Goal: Task Accomplishment & Management: Manage account settings

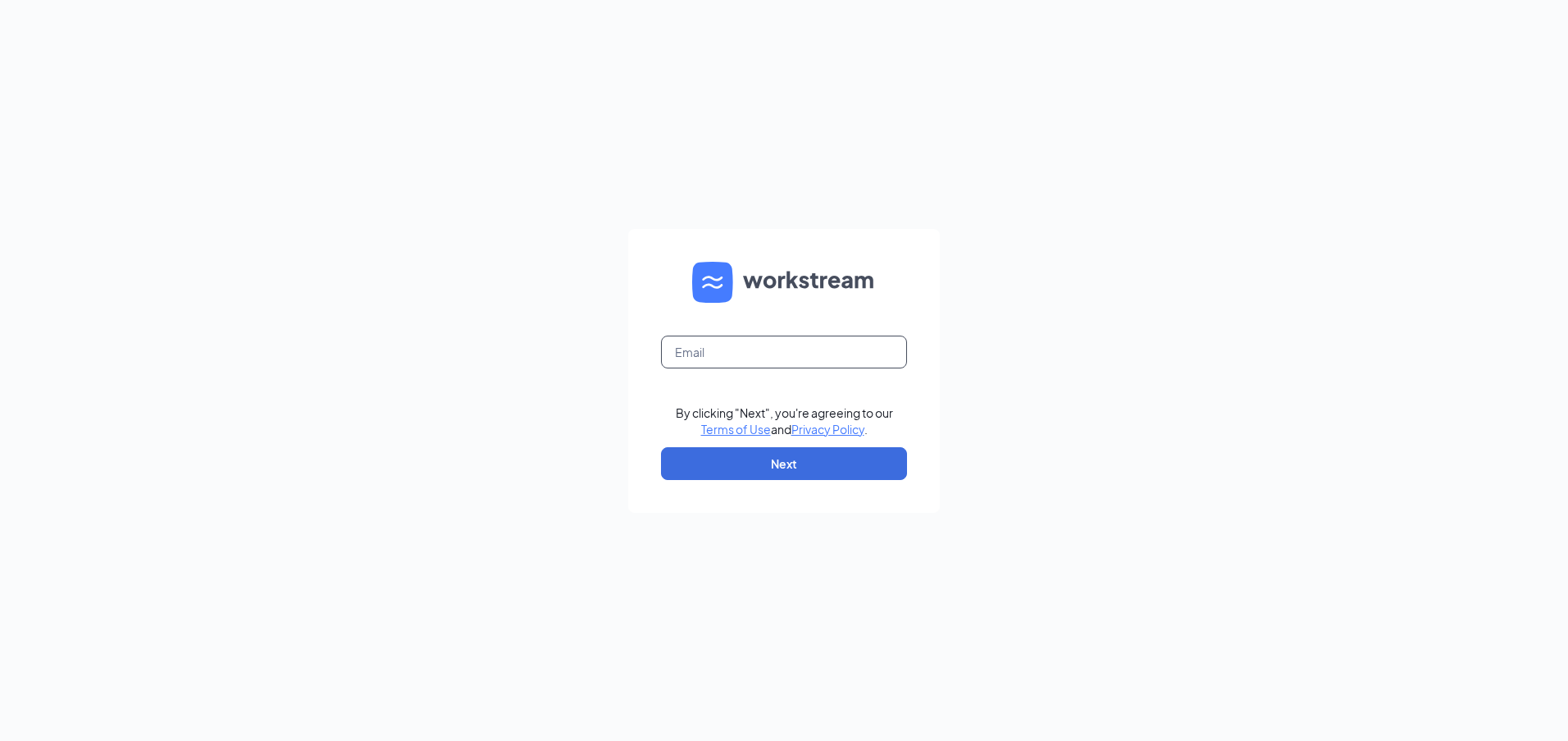
click at [784, 347] on input "text" at bounding box center [784, 352] width 246 height 33
type input "[EMAIL_ADDRESS][DOMAIN_NAME]"
click at [809, 455] on button "Next" at bounding box center [784, 463] width 246 height 33
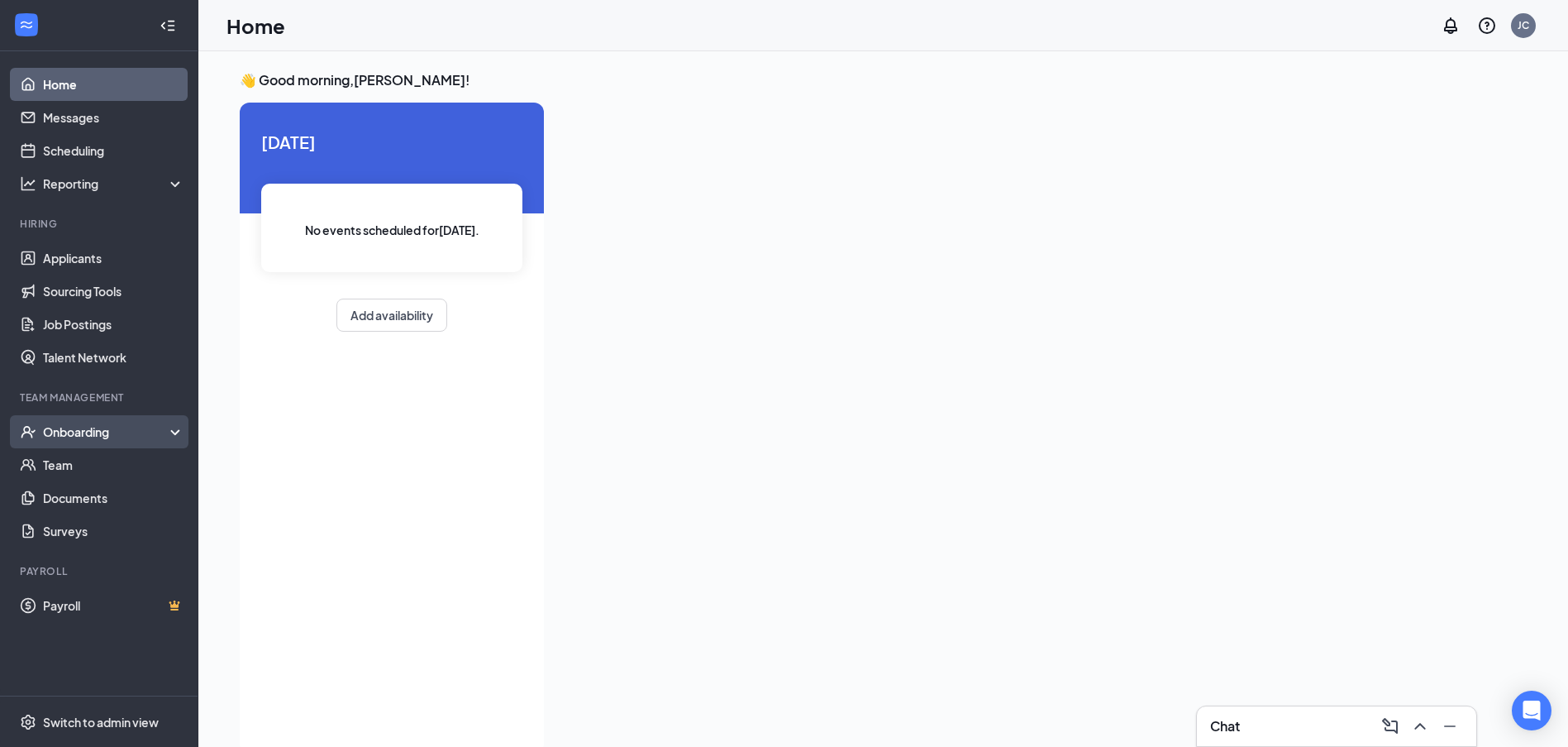
click at [114, 444] on div "Onboarding" at bounding box center [99, 432] width 199 height 33
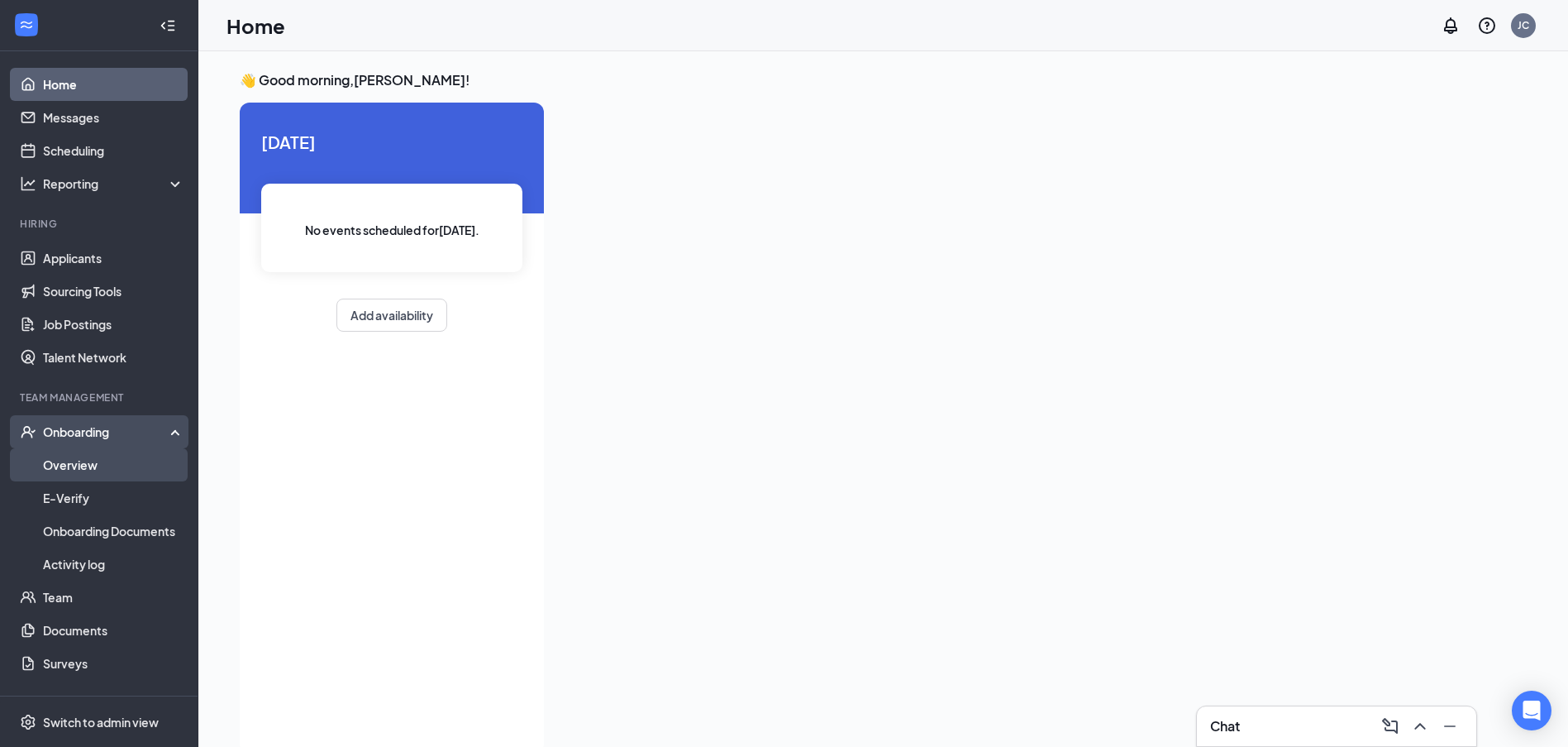
click at [113, 468] on link "Overview" at bounding box center [113, 465] width 142 height 33
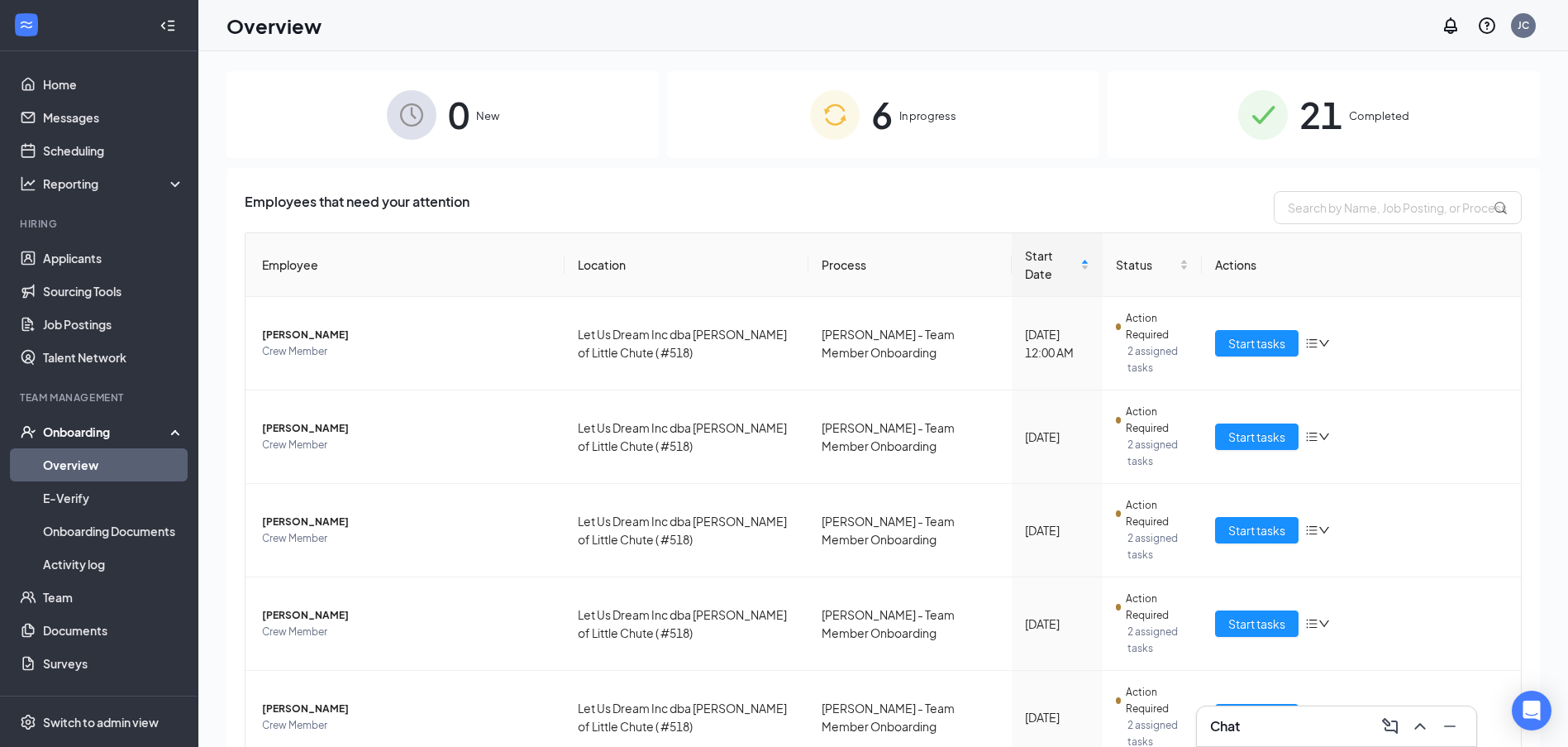
click at [840, 113] on img at bounding box center [835, 114] width 49 height 49
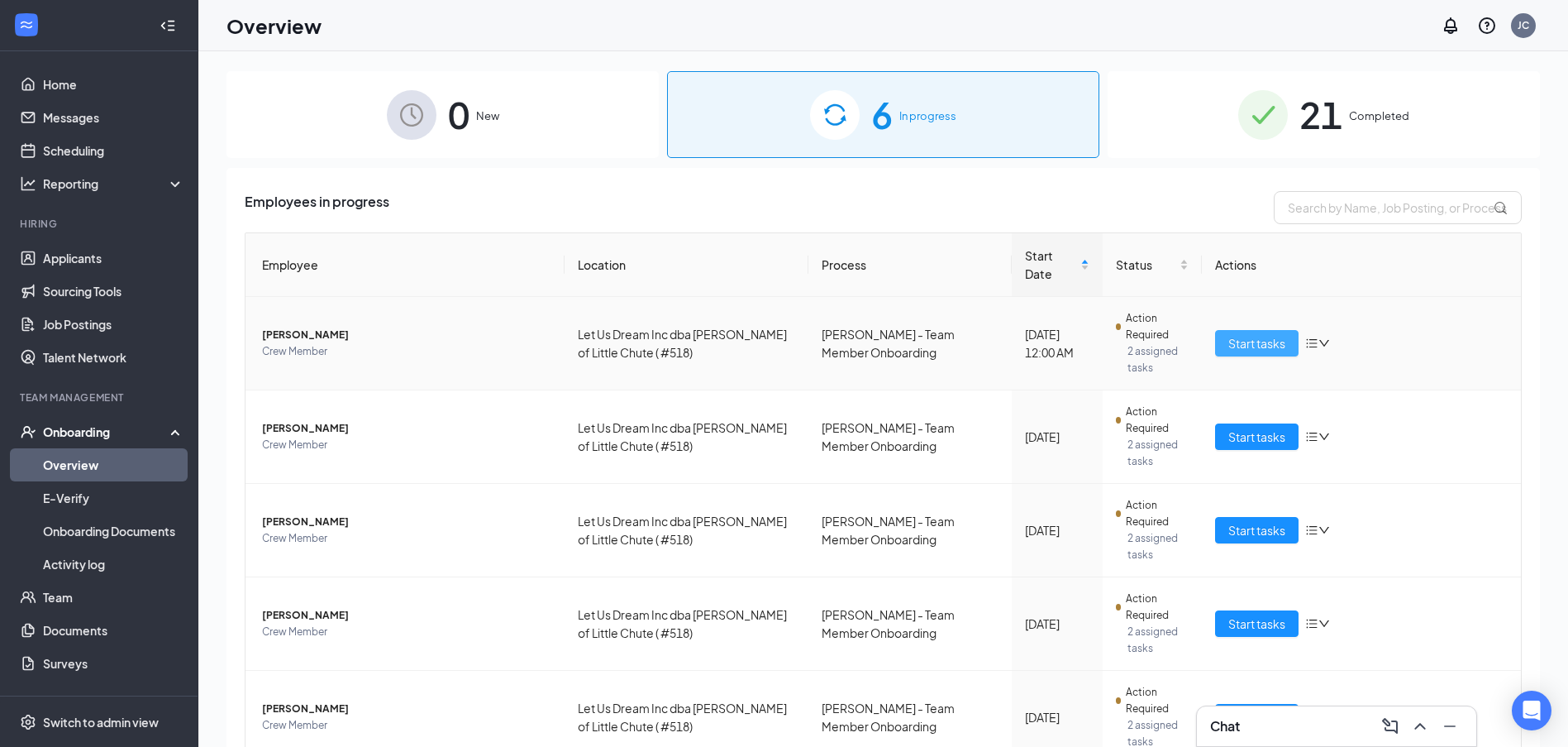
click at [1260, 334] on span "Start tasks" at bounding box center [1257, 343] width 57 height 18
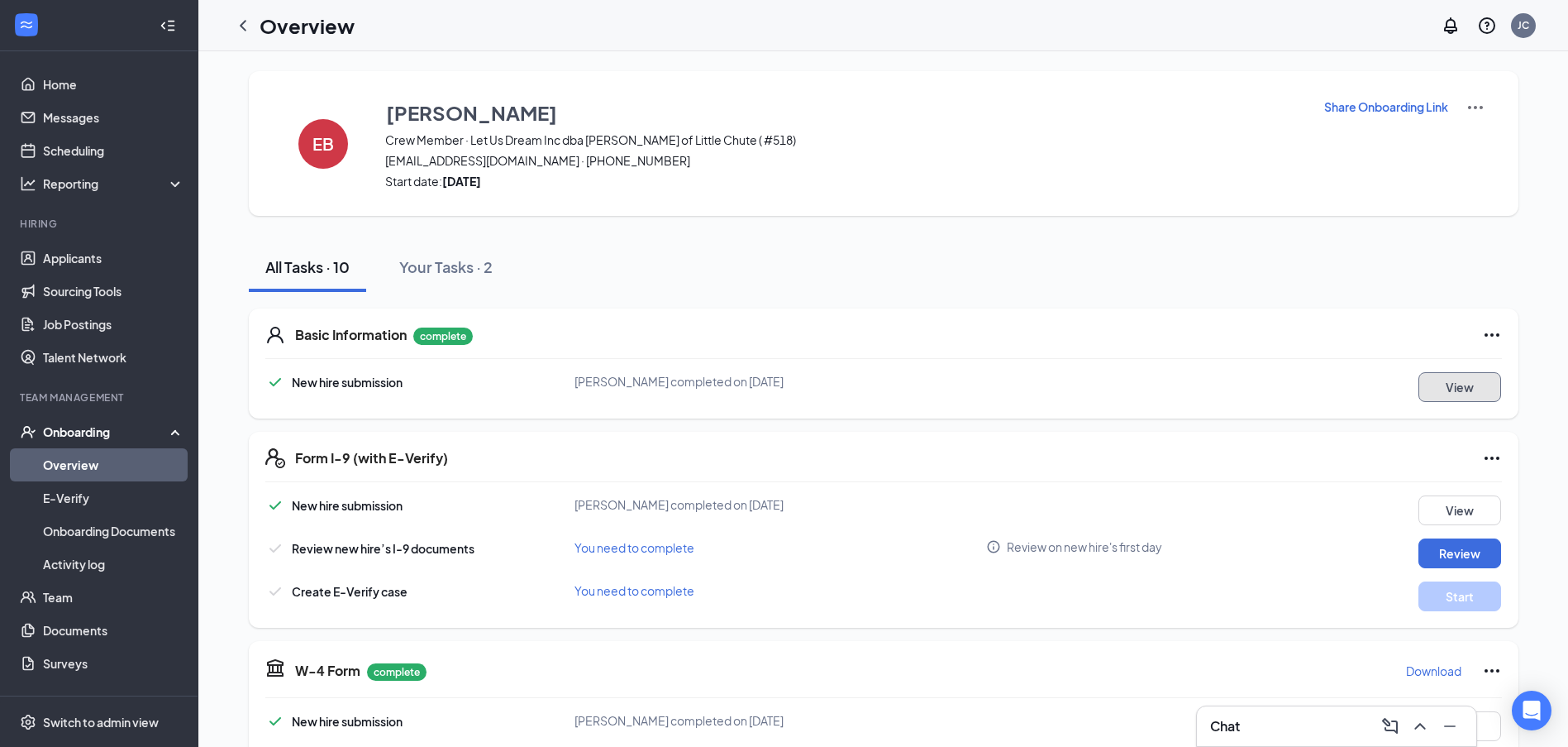
click at [1423, 379] on button "View" at bounding box center [1460, 387] width 83 height 30
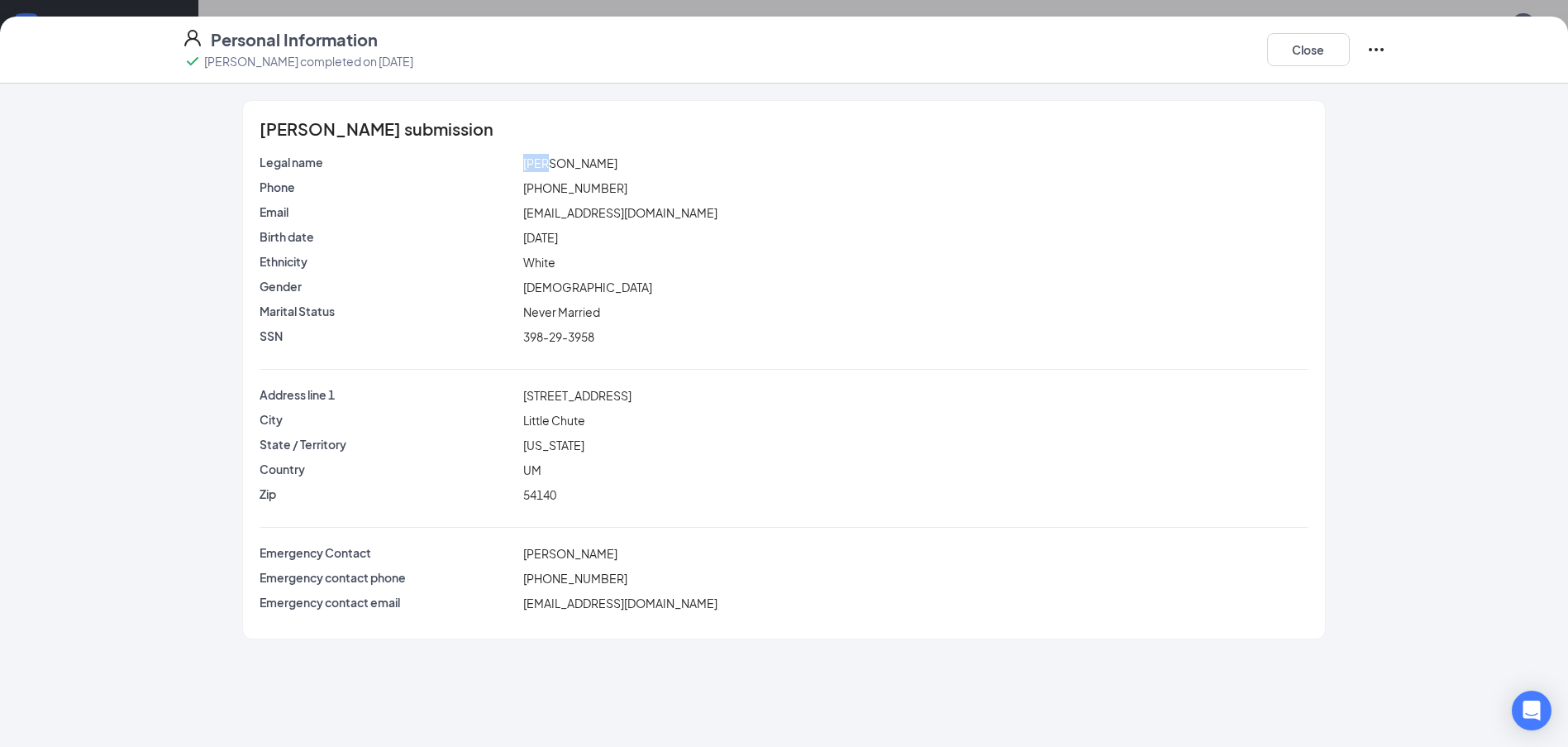
drag, startPoint x: 525, startPoint y: 162, endPoint x: 558, endPoint y: 168, distance: 33.5
click at [558, 168] on span "Emma R Burzynski" at bounding box center [570, 163] width 94 height 15
copy span "Emma"
drag, startPoint x: 638, startPoint y: 163, endPoint x: 599, endPoint y: 166, distance: 39.1
click at [599, 166] on div "Emma R Burzynski" at bounding box center [915, 163] width 791 height 18
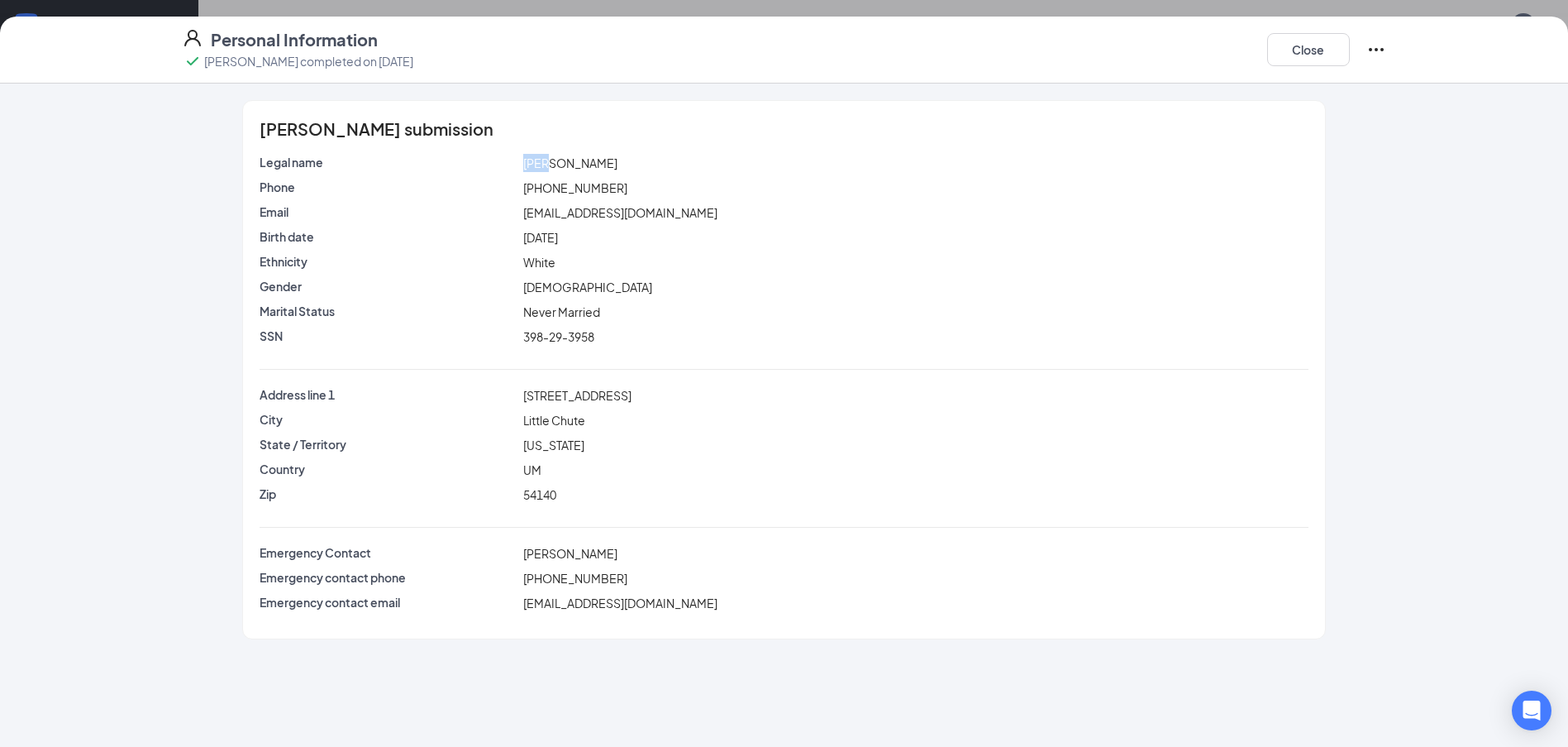
click at [639, 166] on div "Emma R Burzynski" at bounding box center [915, 163] width 791 height 18
drag, startPoint x: 623, startPoint y: 164, endPoint x: 572, endPoint y: 168, distance: 51.2
click at [572, 168] on div "Emma R Burzynski" at bounding box center [915, 163] width 791 height 18
copy span "Burzynski"
drag, startPoint x: 619, startPoint y: 185, endPoint x: 514, endPoint y: 186, distance: 105.0
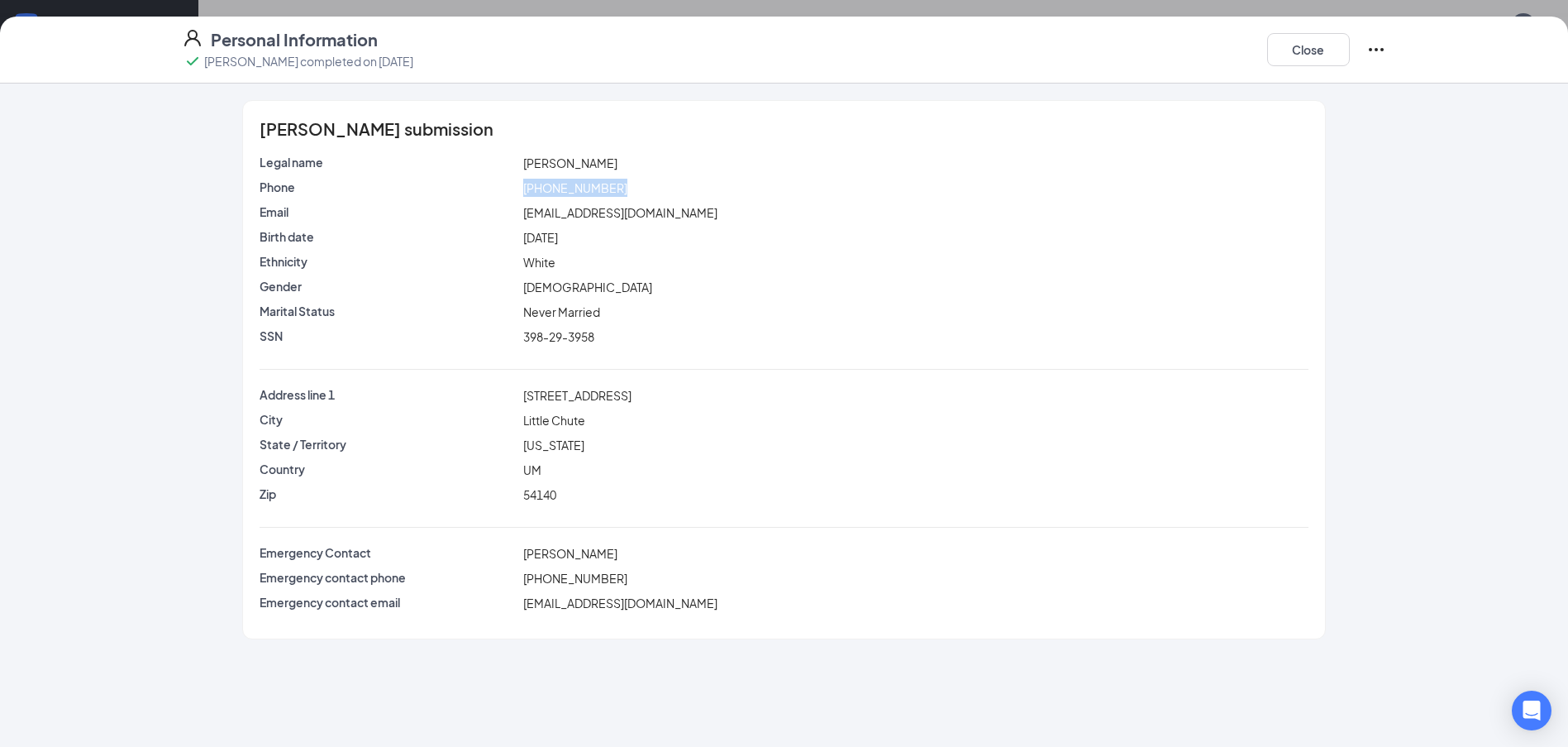
click at [514, 186] on div "Phone (920) 284-3284" at bounding box center [783, 187] width 1054 height 18
copy div "(920) 284-3284"
drag, startPoint x: 522, startPoint y: 392, endPoint x: 637, endPoint y: 394, distance: 115.0
click at [637, 394] on div "315 East Main Street" at bounding box center [915, 395] width 791 height 18
copy span "315 East Main Street"
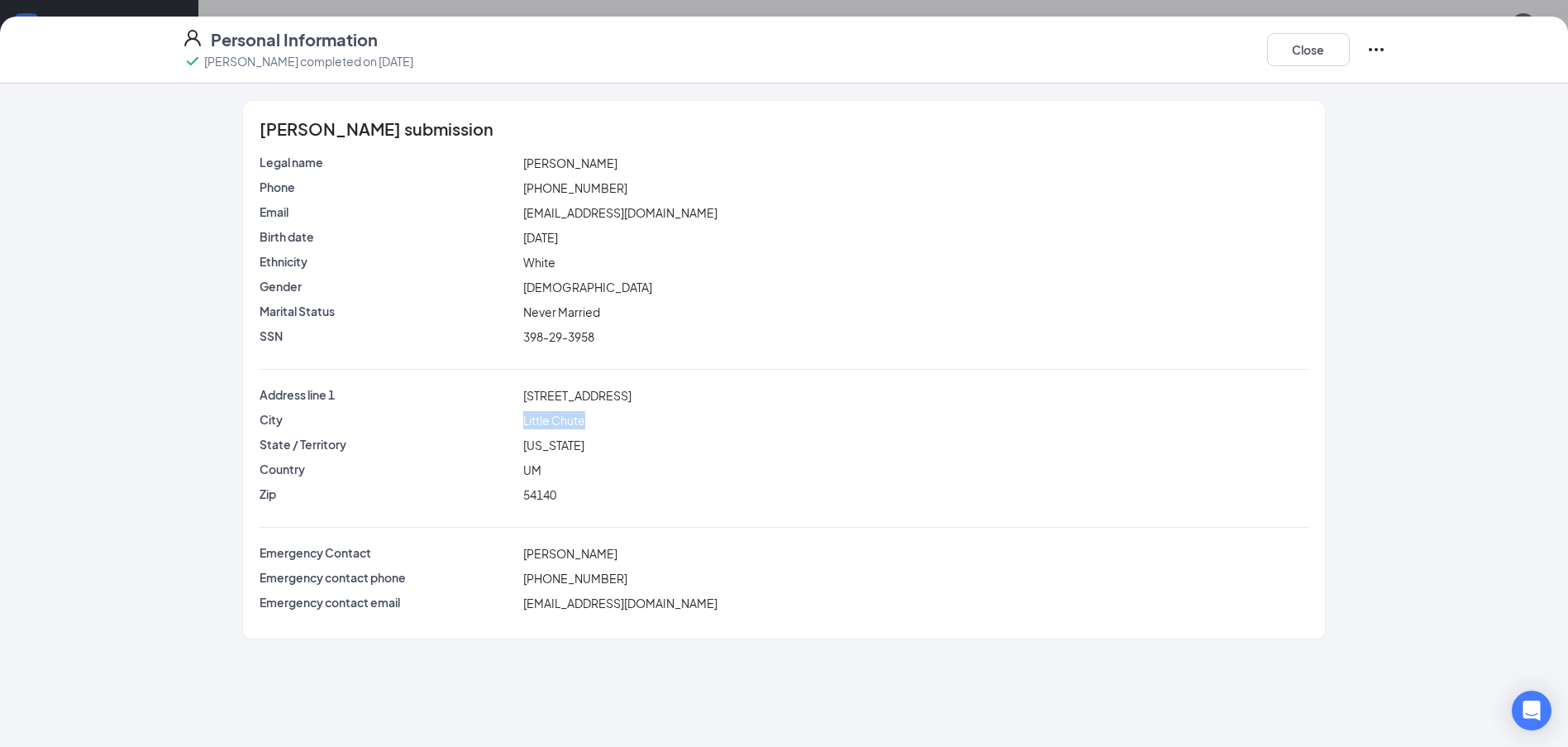
drag, startPoint x: 521, startPoint y: 422, endPoint x: 588, endPoint y: 421, distance: 67.0
click at [588, 421] on div "Little Chute" at bounding box center [915, 420] width 791 height 18
copy span "Little Chute"
drag, startPoint x: 562, startPoint y: 491, endPoint x: 517, endPoint y: 492, distance: 45.0
click at [517, 492] on div "Zip 54140" at bounding box center [783, 494] width 1054 height 18
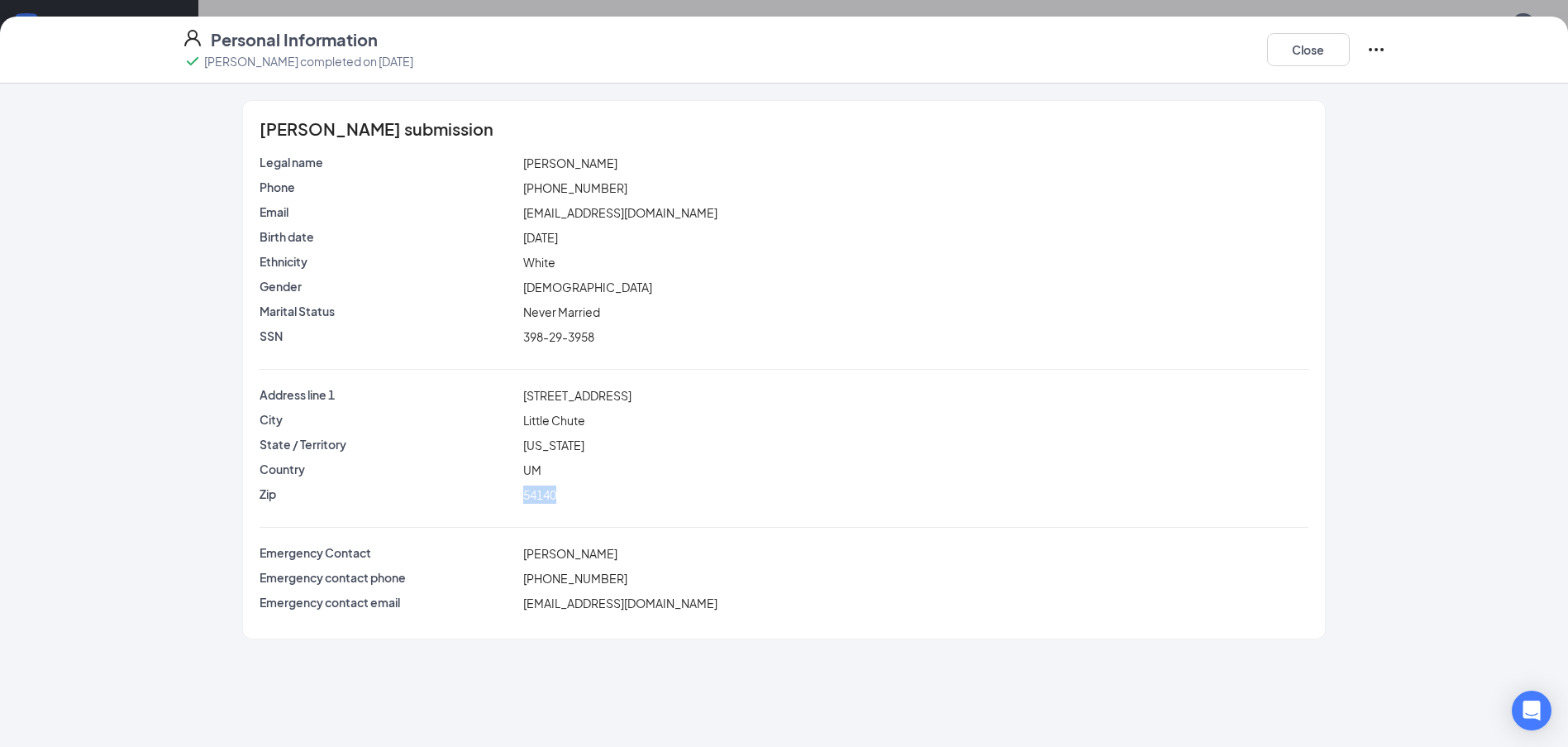
copy div "54140"
drag, startPoint x: 666, startPoint y: 216, endPoint x: 526, endPoint y: 218, distance: 140.0
click at [526, 218] on div "eburzynski28@gmail.com" at bounding box center [915, 212] width 791 height 18
copy span "eburzynski28@gmail.com"
drag, startPoint x: 602, startPoint y: 341, endPoint x: 524, endPoint y: 342, distance: 78.0
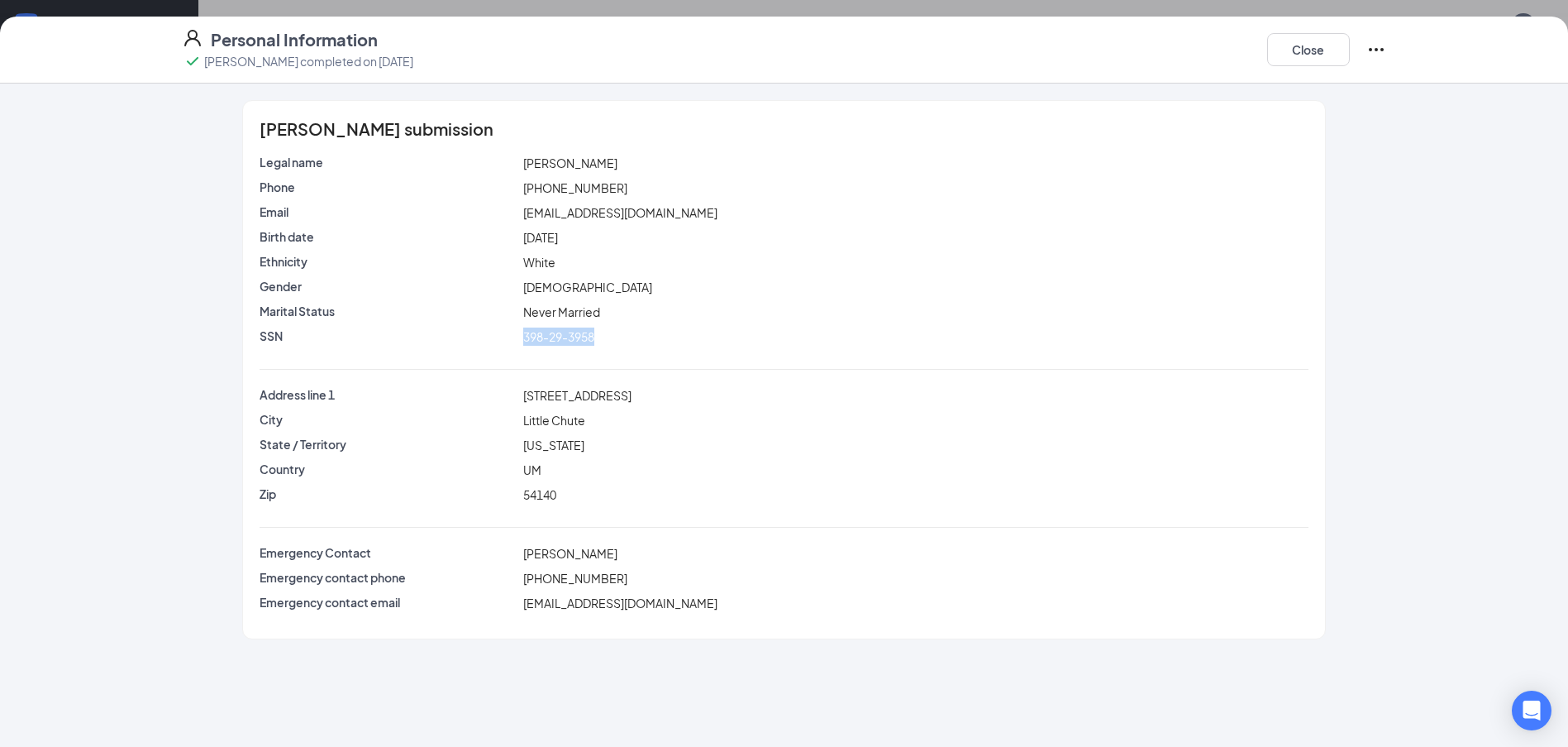
click at [524, 342] on div "398-29-3958" at bounding box center [915, 336] width 791 height 18
copy span "398-29-3958"
drag, startPoint x: 521, startPoint y: 165, endPoint x: 621, endPoint y: 167, distance: 100.0
click at [621, 167] on div "Emma R Burzynski" at bounding box center [915, 163] width 791 height 18
copy span "Emma R Burzynski"
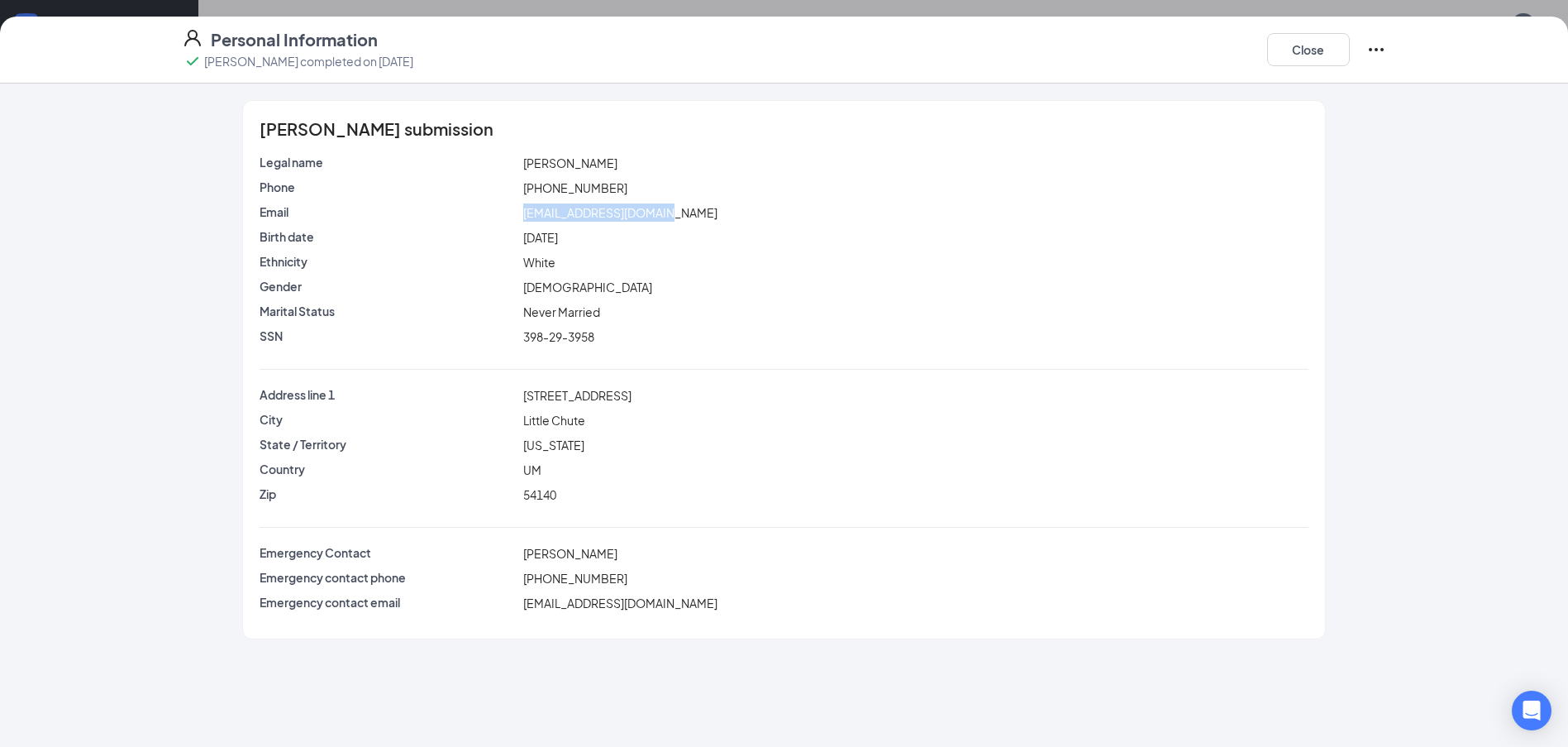
drag, startPoint x: 664, startPoint y: 213, endPoint x: 522, endPoint y: 223, distance: 142.4
click at [522, 223] on div "Email eburzynski28@gmail.com" at bounding box center [784, 216] width 1048 height 25
copy span "eburzynski28@gmail.com"
drag, startPoint x: 605, startPoint y: 185, endPoint x: 517, endPoint y: 193, distance: 88.4
click at [517, 193] on div "Phone (920) 284-3284" at bounding box center [783, 187] width 1054 height 18
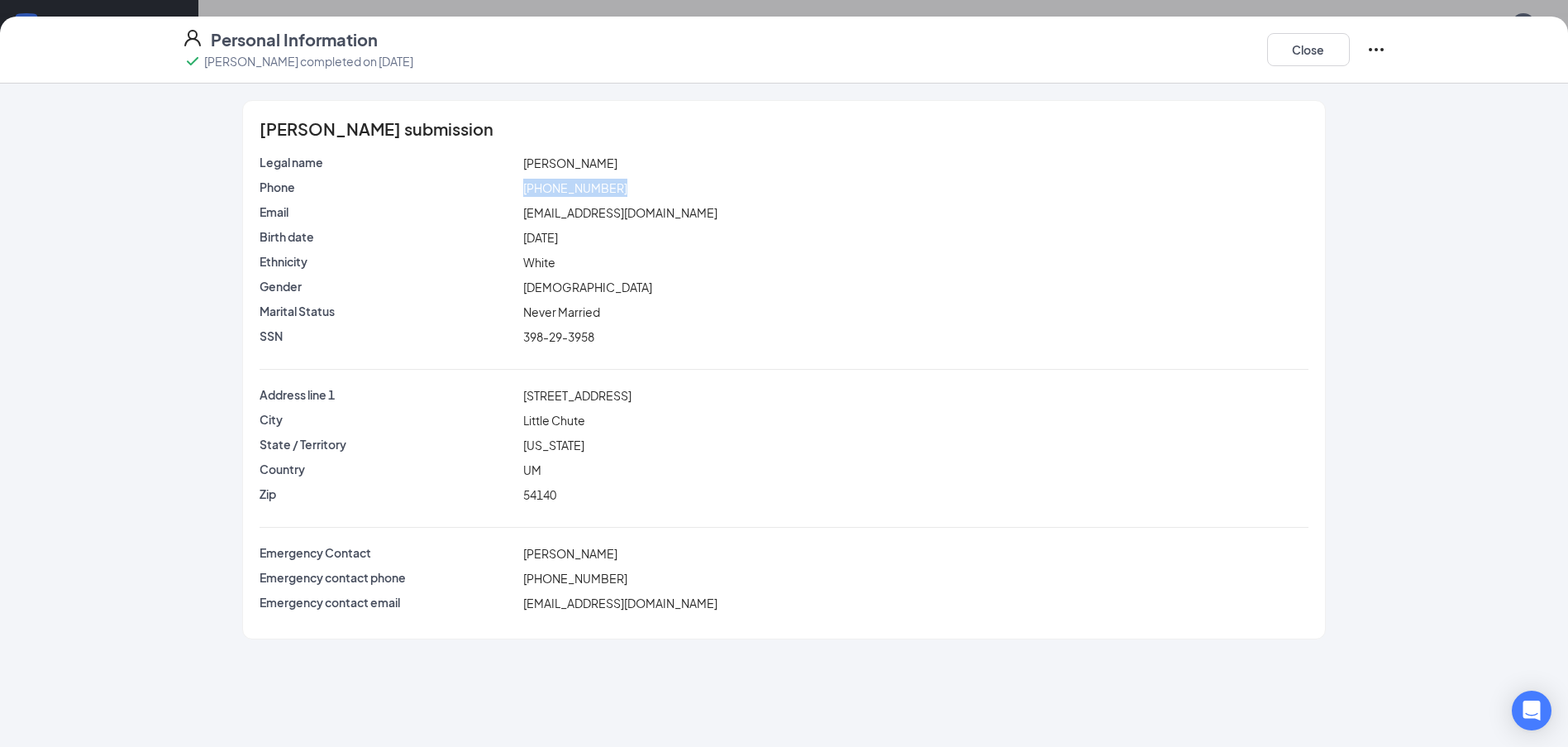
drag, startPoint x: 520, startPoint y: 396, endPoint x: 638, endPoint y: 399, distance: 118.0
click at [638, 399] on div "315 East Main Street" at bounding box center [915, 395] width 791 height 18
click at [1287, 55] on button "Close" at bounding box center [1309, 50] width 83 height 33
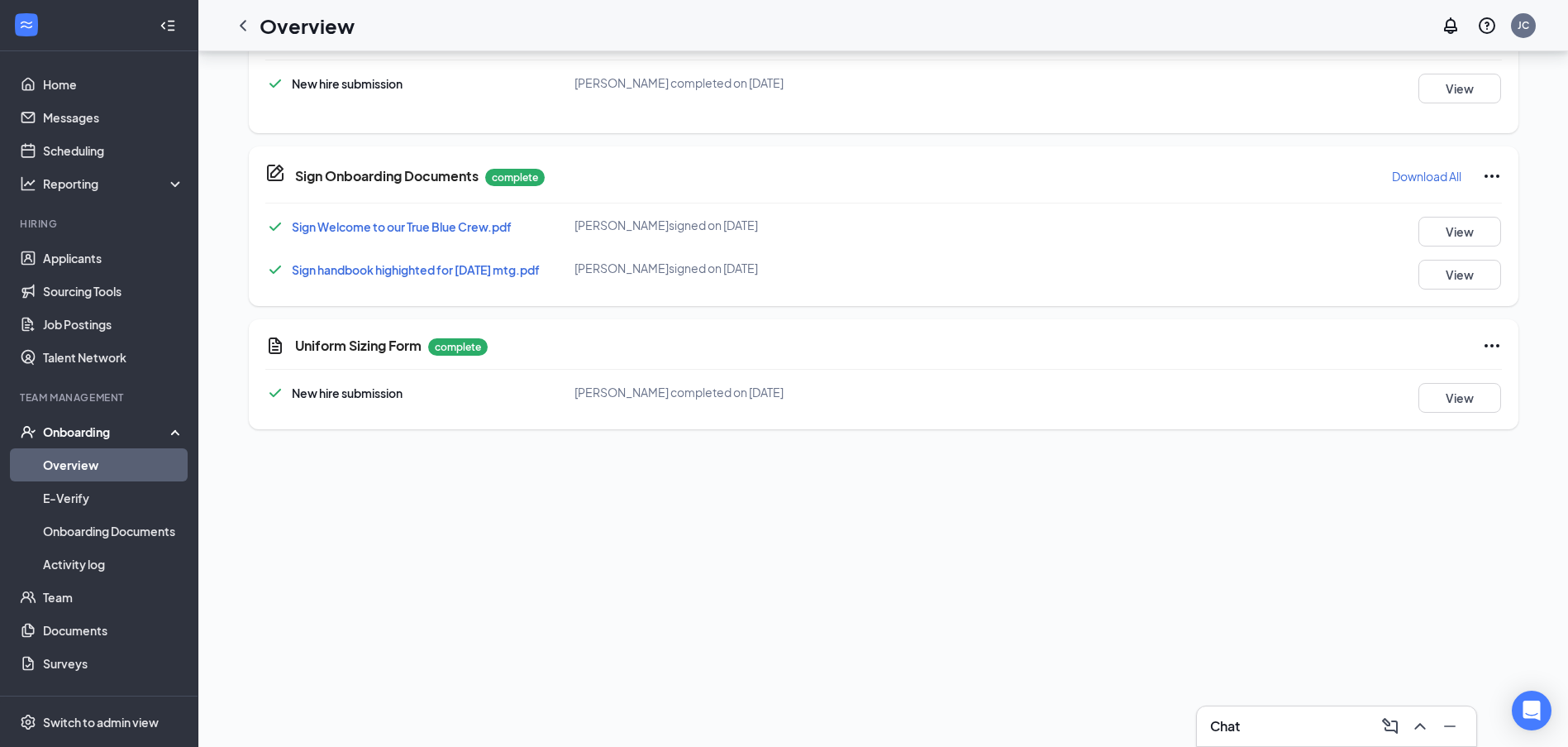
scroll to position [245, 0]
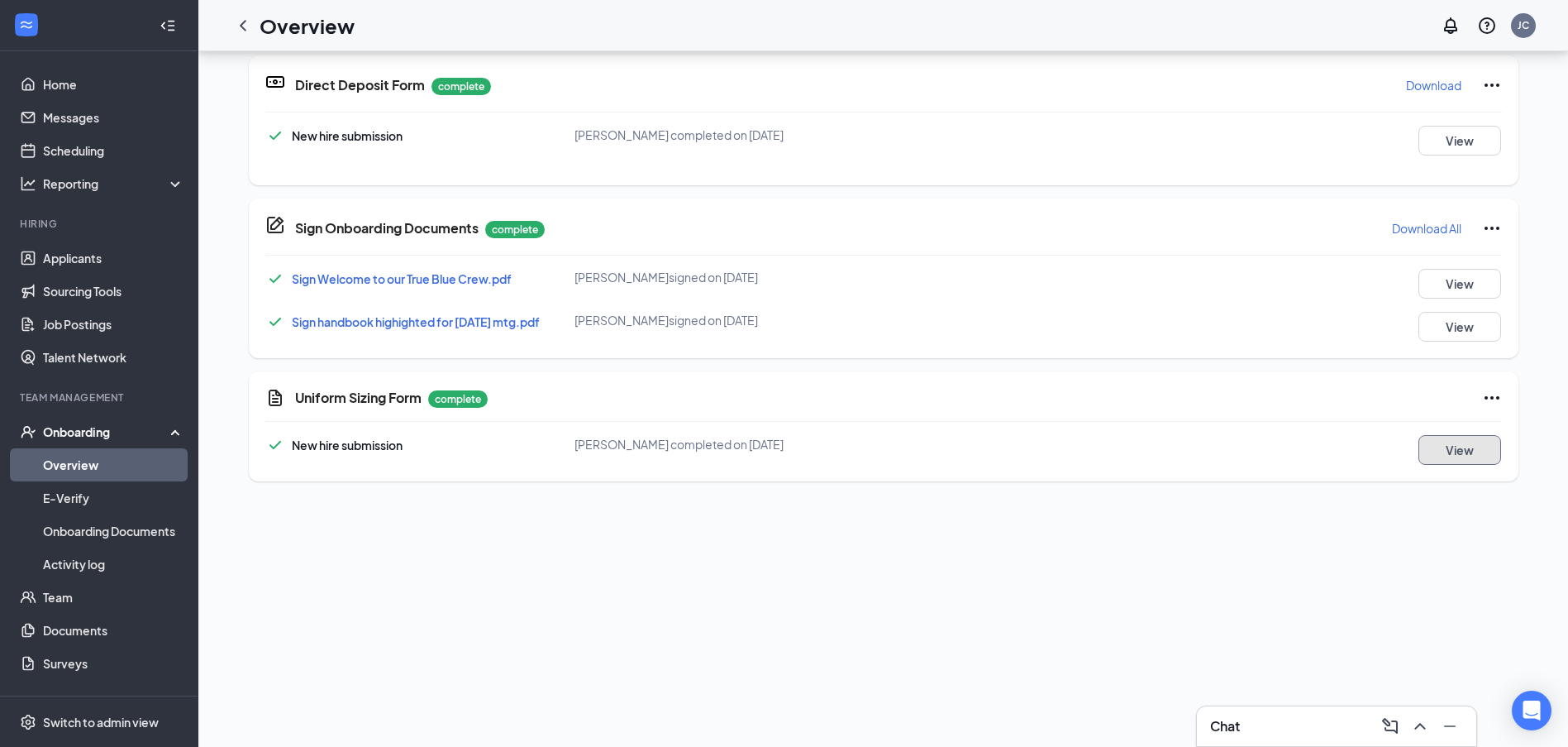
click at [1448, 456] on button "View" at bounding box center [1460, 450] width 83 height 30
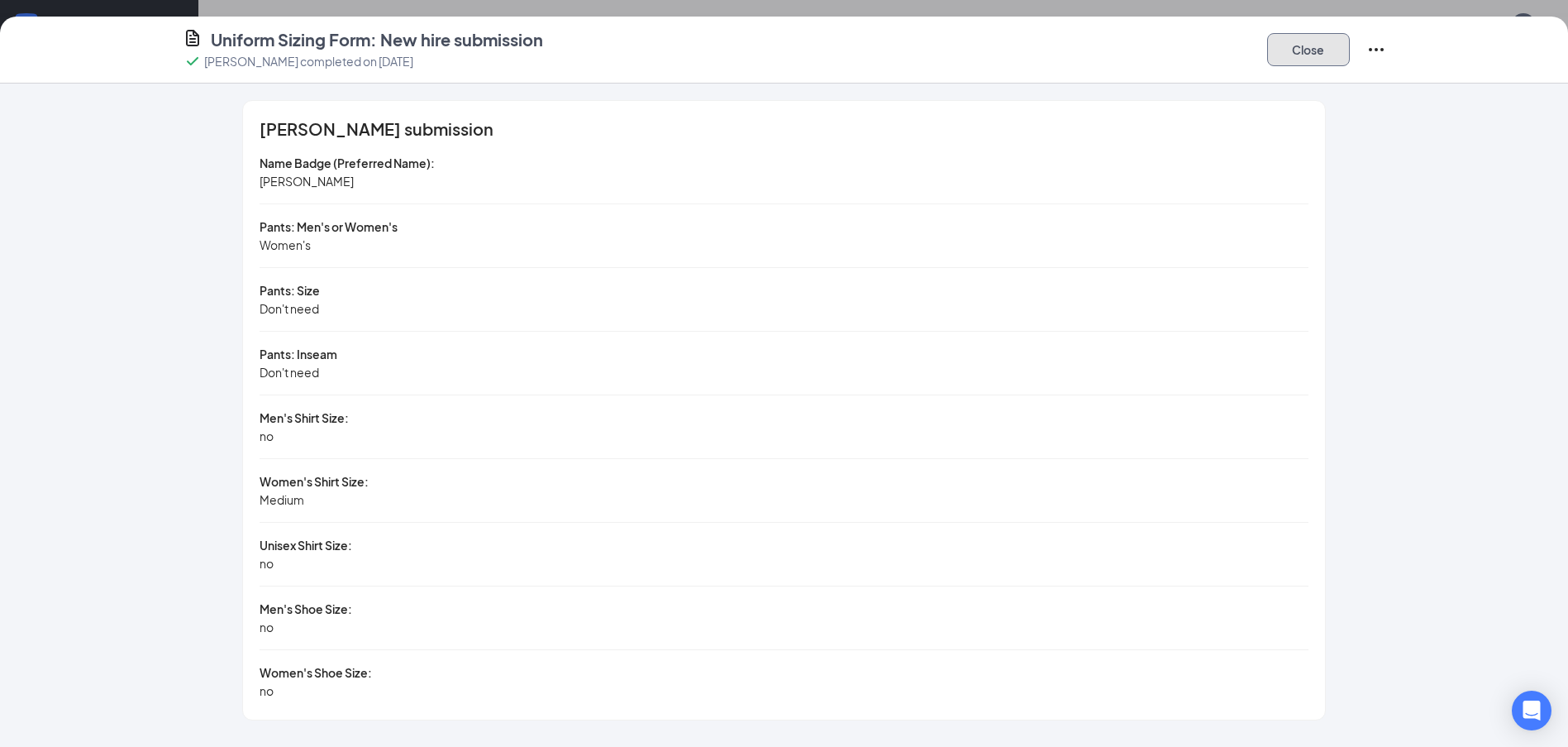
click at [1314, 46] on button "Close" at bounding box center [1309, 50] width 83 height 33
